Goal: Transaction & Acquisition: Purchase product/service

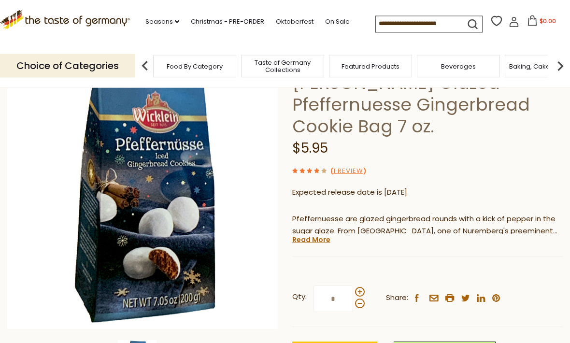
scroll to position [78, 0]
click at [361, 287] on span at bounding box center [360, 292] width 10 height 10
click at [353, 285] on input "*" at bounding box center [333, 298] width 40 height 27
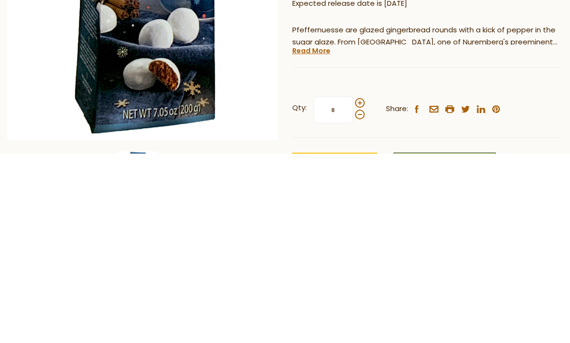
click at [360, 287] on span at bounding box center [360, 292] width 10 height 10
click at [353, 286] on input "*" at bounding box center [333, 299] width 40 height 27
type input "*"
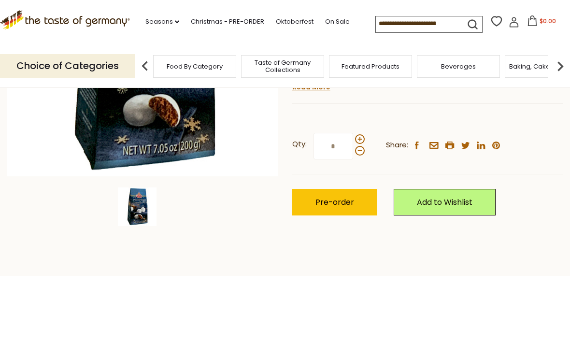
scroll to position [231, 0]
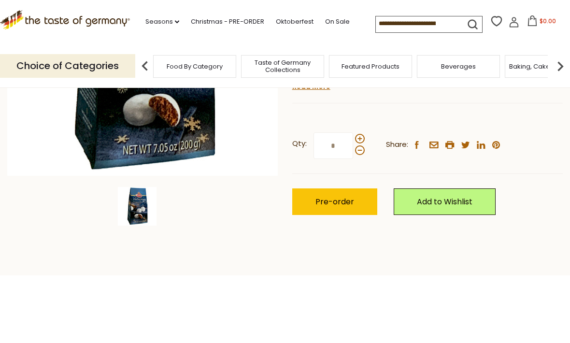
click at [350, 196] on span "Pre-order" at bounding box center [334, 201] width 39 height 11
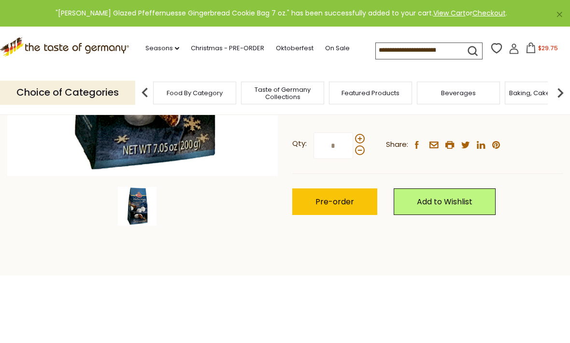
click at [538, 52] on span "$29.75" at bounding box center [548, 48] width 20 height 8
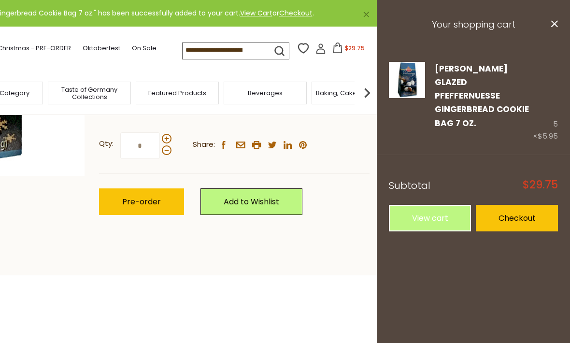
click at [519, 208] on link "Checkout" at bounding box center [517, 218] width 82 height 27
